Goal: Transaction & Acquisition: Subscribe to service/newsletter

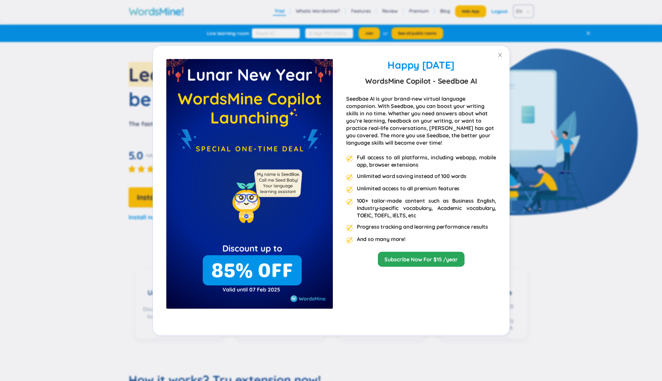
click at [397, 26] on div "Happy [DATE] WordsMine Copilot - Seedbae AI Seedbae AI is your brand-new virtua…" at bounding box center [331, 190] width 662 height 381
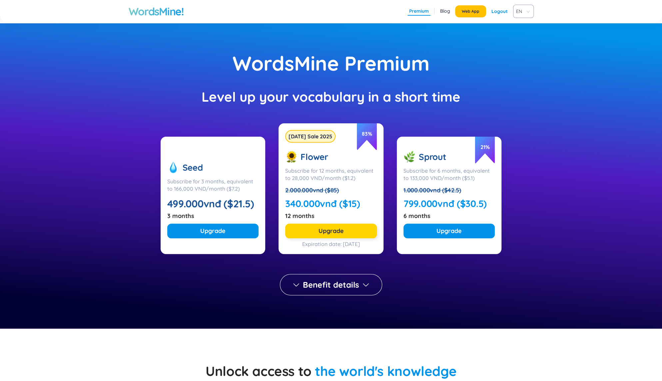
click at [363, 229] on button "Upgrade" at bounding box center [331, 231] width 92 height 15
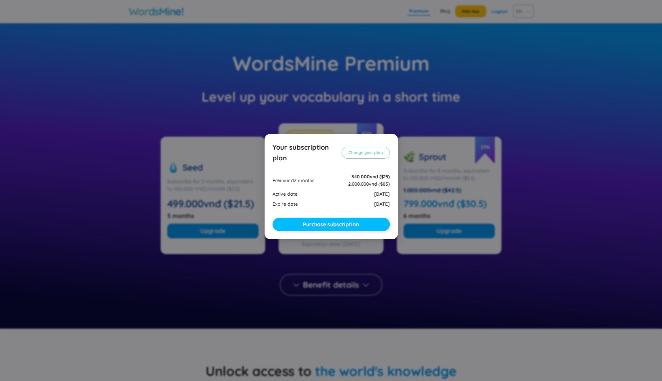
click at [369, 229] on button "Purchase subscription" at bounding box center [331, 224] width 117 height 13
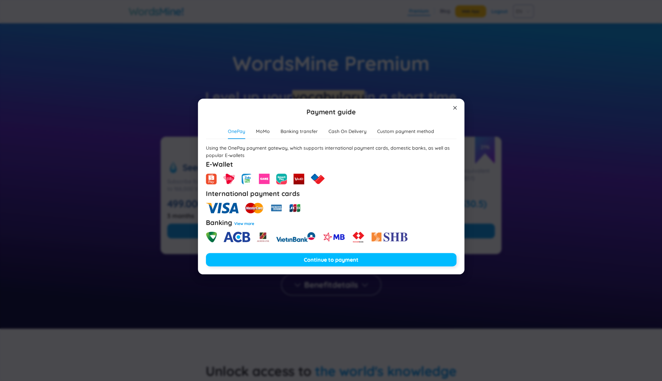
click at [361, 262] on button "Continue to payment" at bounding box center [331, 259] width 251 height 13
